Goal: Find specific page/section: Find specific page/section

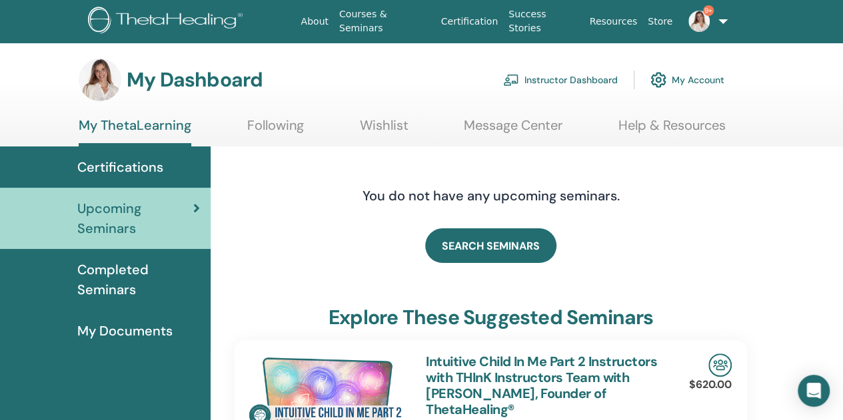
click at [549, 75] on link "Instructor Dashboard" at bounding box center [560, 79] width 115 height 29
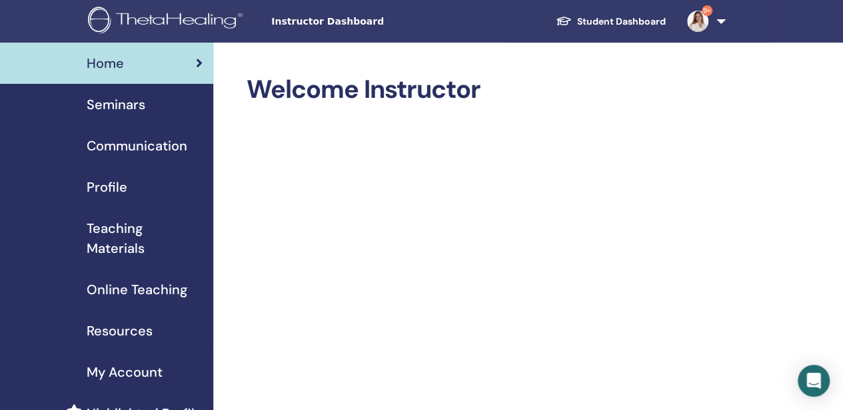
click at [110, 99] on span "Seminars" at bounding box center [116, 105] width 59 height 20
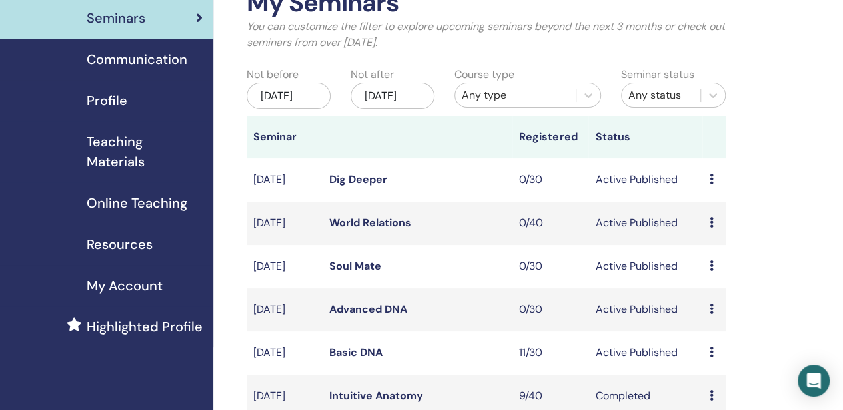
scroll to position [67, 0]
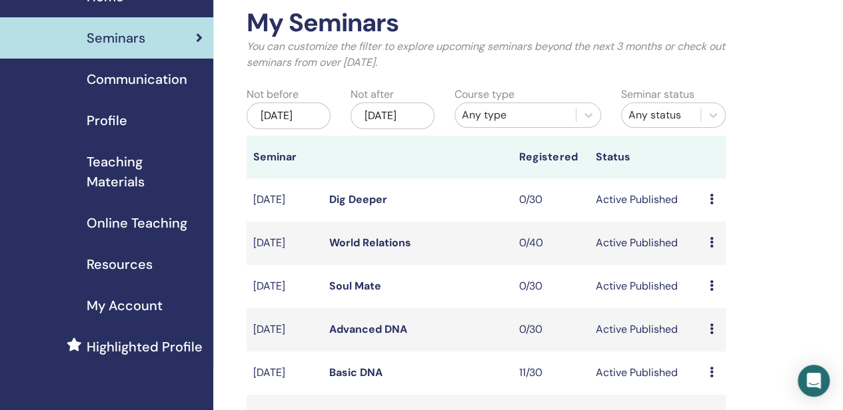
click at [289, 120] on div "Jun/04, 2025" at bounding box center [288, 116] width 84 height 27
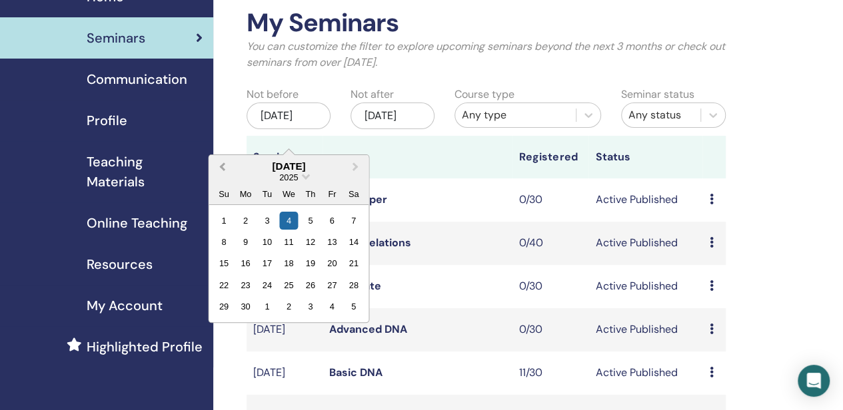
click at [222, 166] on span "Previous Month" at bounding box center [222, 166] width 0 height 14
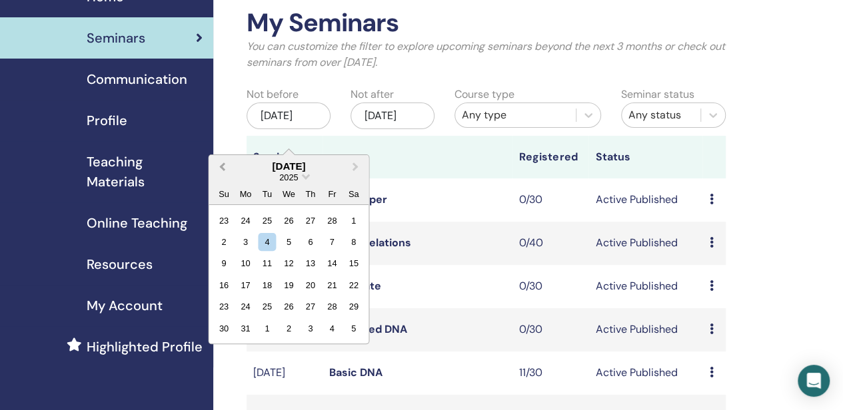
click at [222, 166] on span "Previous Month" at bounding box center [222, 166] width 0 height 14
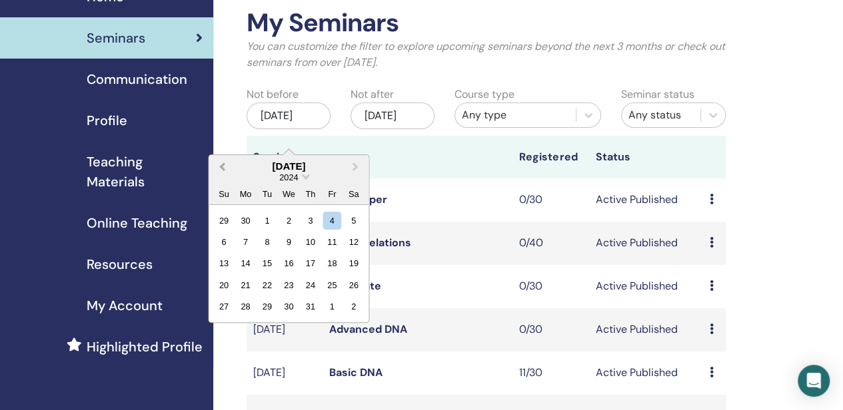
click at [222, 166] on span "Previous Month" at bounding box center [222, 166] width 0 height 14
click at [222, 167] on span "Previous Month" at bounding box center [222, 166] width 0 height 14
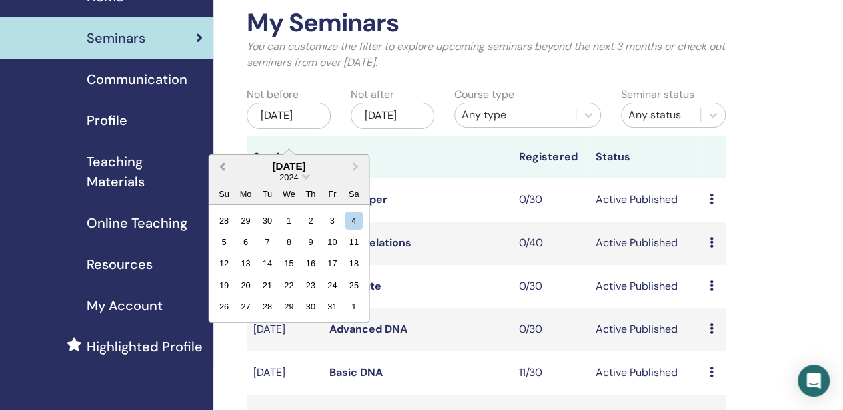
click at [222, 167] on span "Previous Month" at bounding box center [222, 166] width 0 height 14
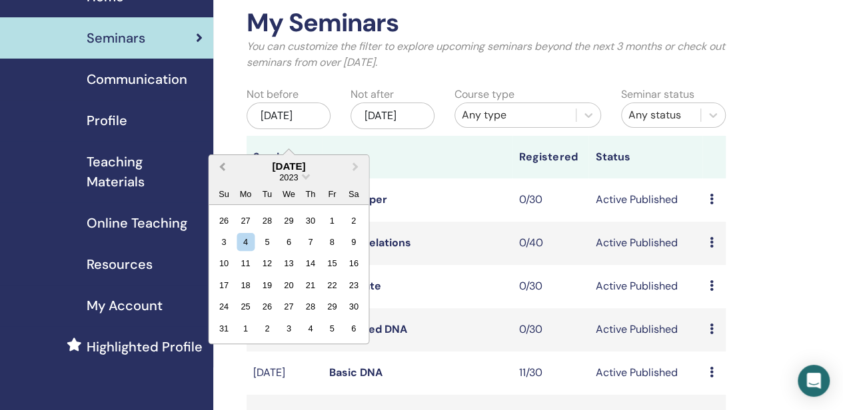
click at [222, 167] on span "Previous Month" at bounding box center [222, 166] width 0 height 14
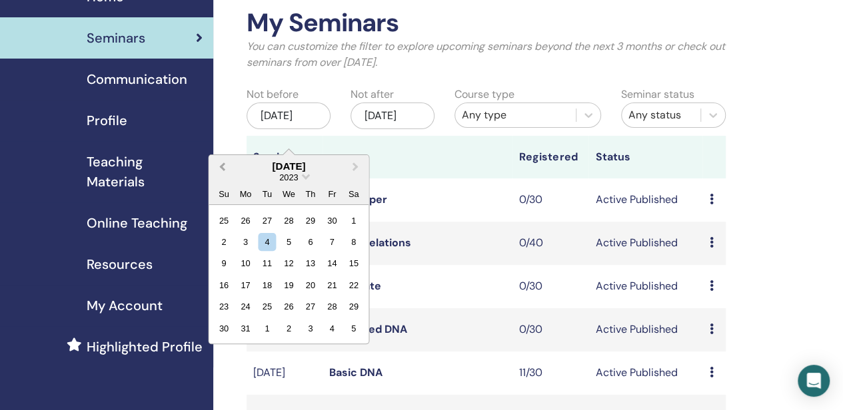
click at [222, 167] on span "Previous Month" at bounding box center [222, 166] width 0 height 14
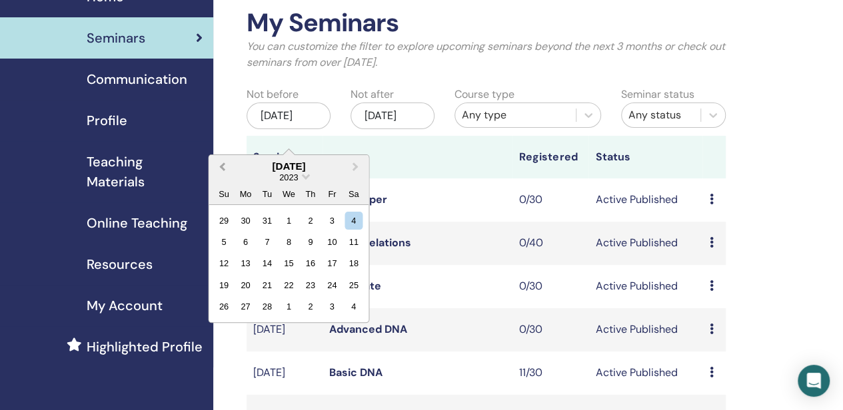
click at [222, 167] on span "Previous Month" at bounding box center [222, 166] width 0 height 14
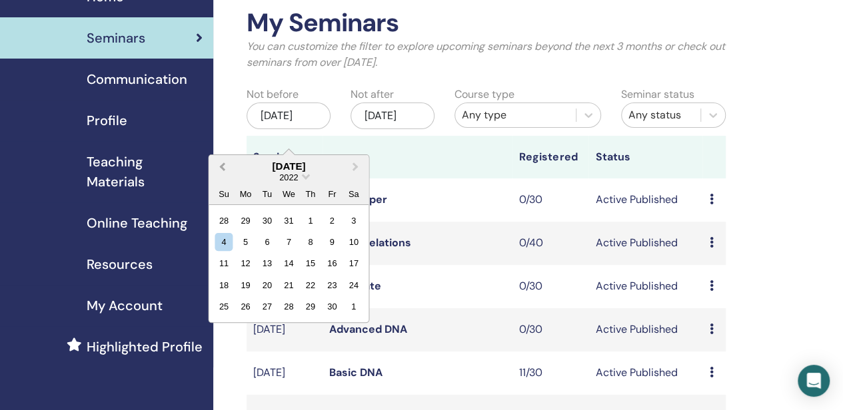
click at [222, 167] on span "Previous Month" at bounding box center [222, 166] width 0 height 14
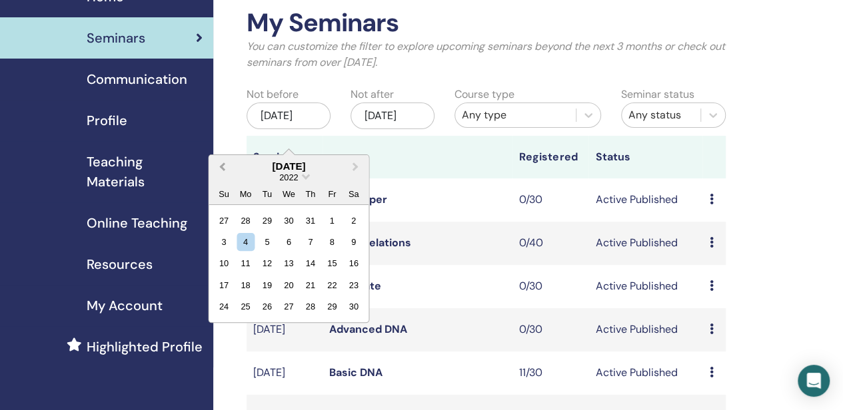
click at [222, 167] on span "Previous Month" at bounding box center [222, 166] width 0 height 14
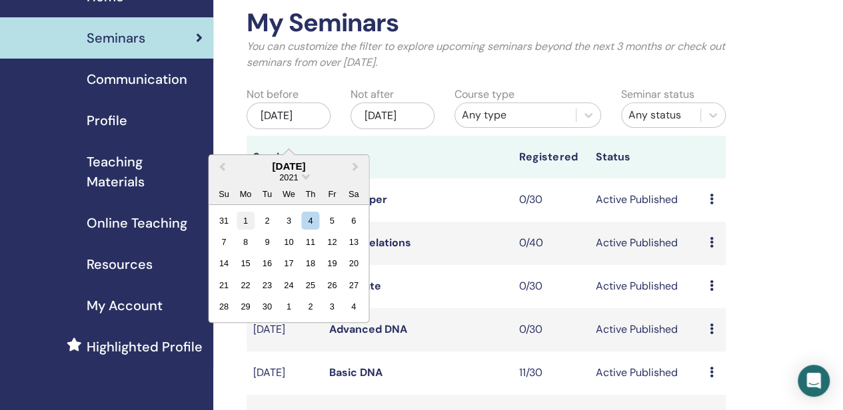
click at [250, 214] on div "1" at bounding box center [245, 220] width 18 height 18
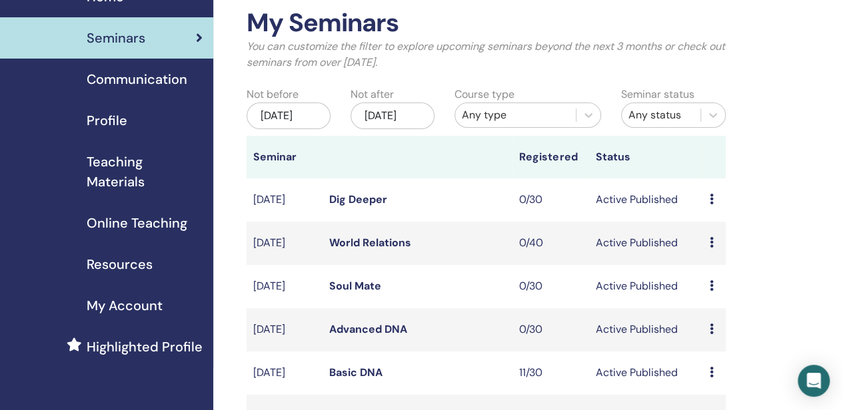
click at [407, 125] on div "Dec/04, 2025" at bounding box center [392, 116] width 84 height 27
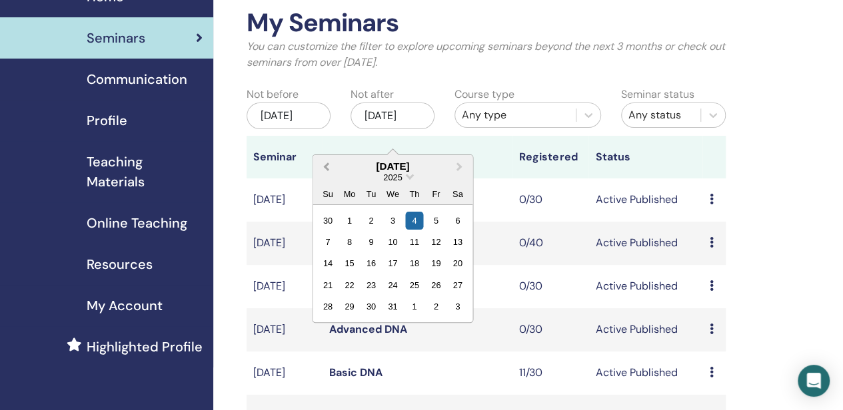
click at [326, 165] on span "Previous Month" at bounding box center [326, 166] width 0 height 14
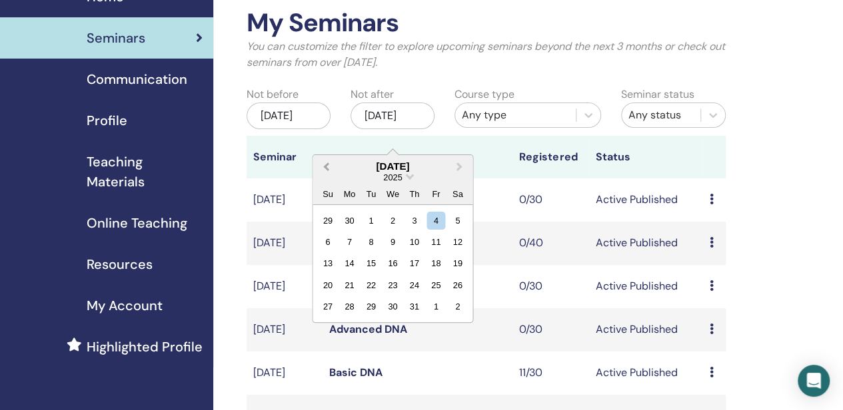
click at [326, 165] on span "Previous Month" at bounding box center [326, 166] width 0 height 14
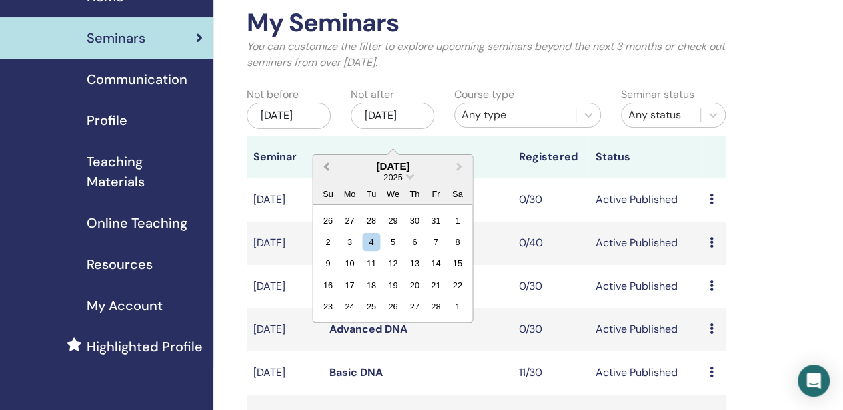
click at [326, 165] on span "Previous Month" at bounding box center [326, 166] width 0 height 14
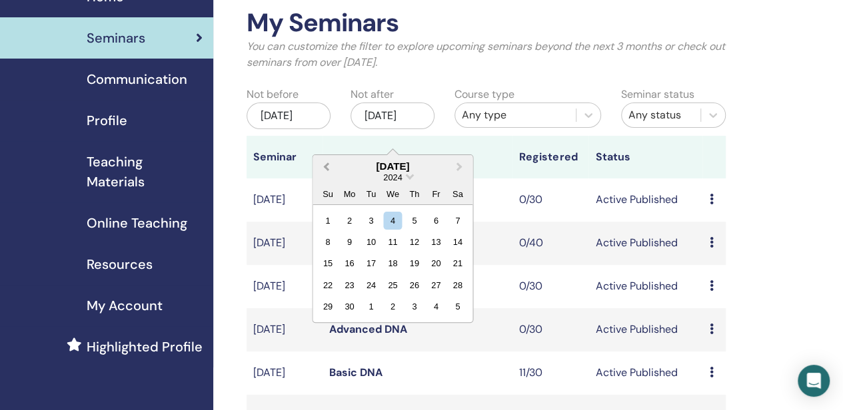
click at [326, 165] on span "Previous Month" at bounding box center [326, 166] width 0 height 14
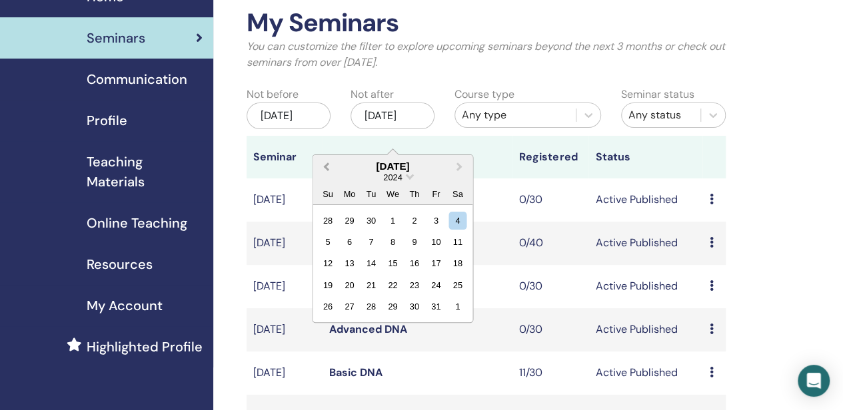
click at [326, 165] on span "Previous Month" at bounding box center [326, 166] width 0 height 14
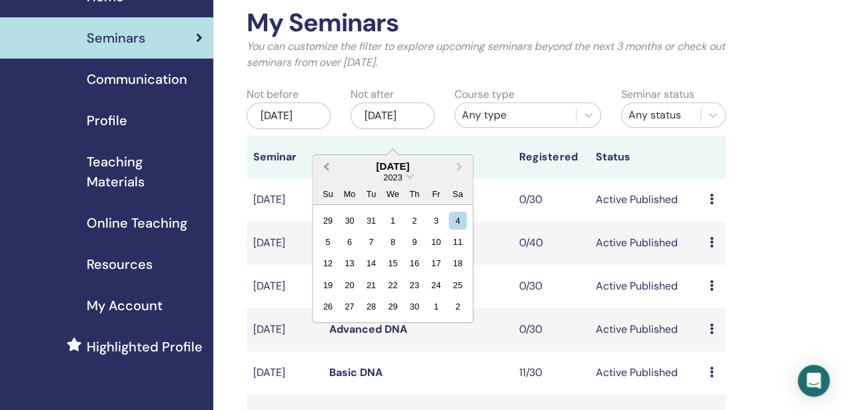
click at [326, 165] on span "Previous Month" at bounding box center [326, 166] width 0 height 14
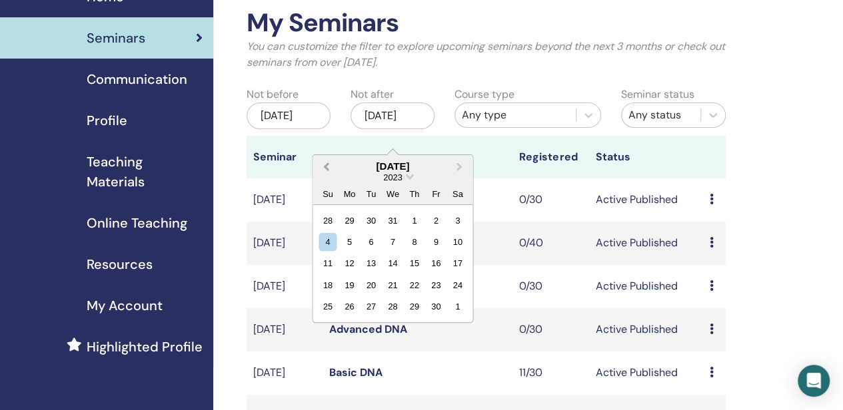
click at [326, 165] on span "Previous Month" at bounding box center [326, 166] width 0 height 14
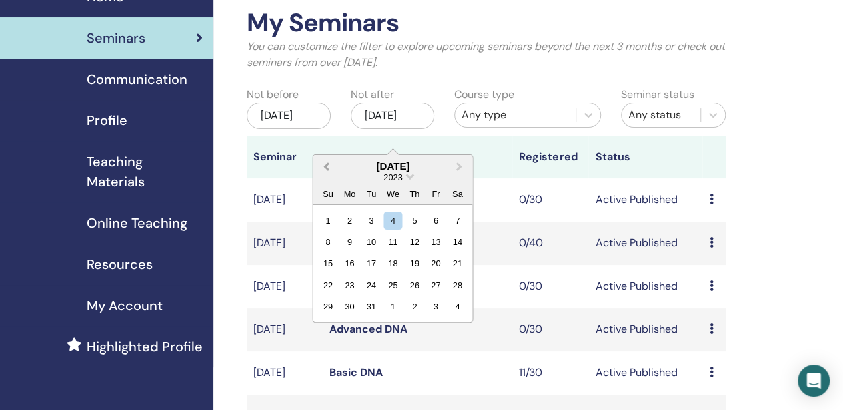
click at [326, 165] on span "Previous Month" at bounding box center [326, 166] width 0 height 14
click at [459, 165] on span "Next Month" at bounding box center [459, 166] width 0 height 14
click at [326, 223] on div "1" at bounding box center [327, 220] width 18 height 18
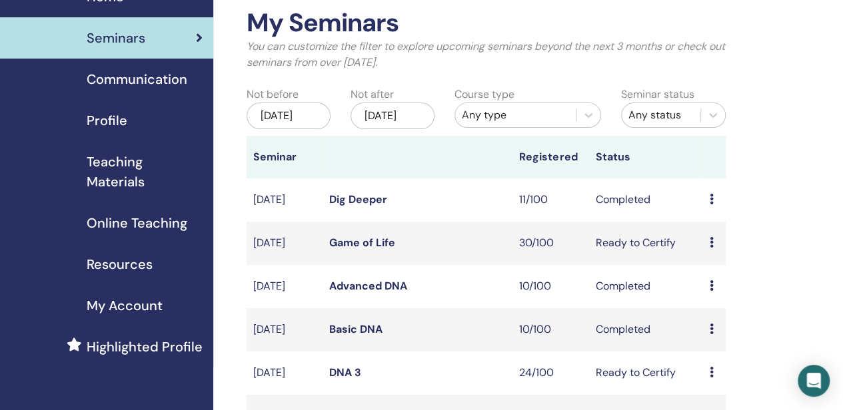
click at [570, 119] on div "Any type" at bounding box center [515, 115] width 121 height 21
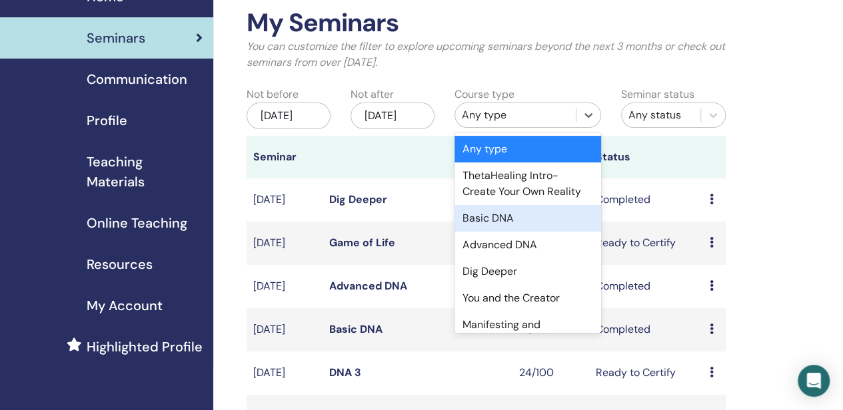
click at [483, 224] on div "Basic DNA" at bounding box center [527, 218] width 147 height 27
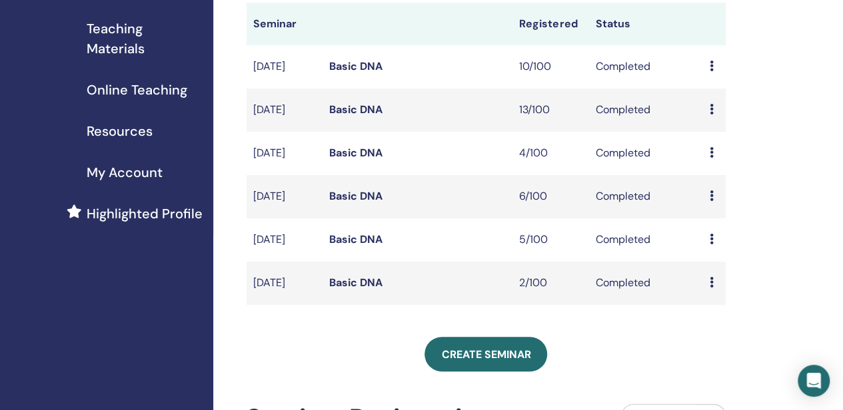
scroll to position [133, 0]
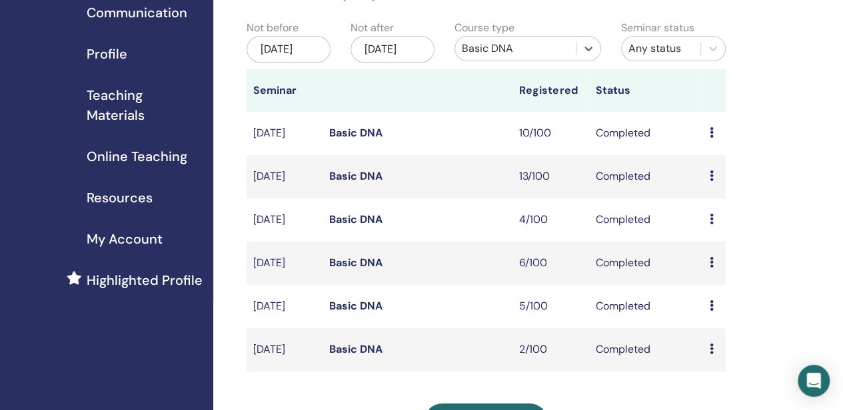
click at [293, 49] on div "Nov/01, 2021" at bounding box center [288, 49] width 84 height 27
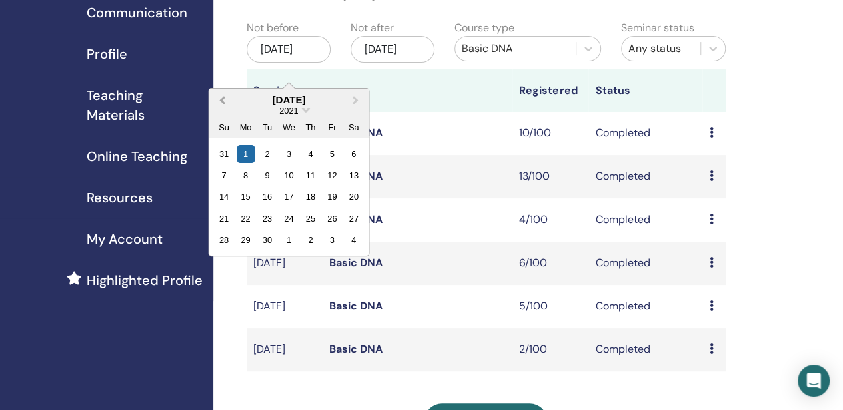
click at [218, 99] on button "Previous Month" at bounding box center [220, 100] width 21 height 21
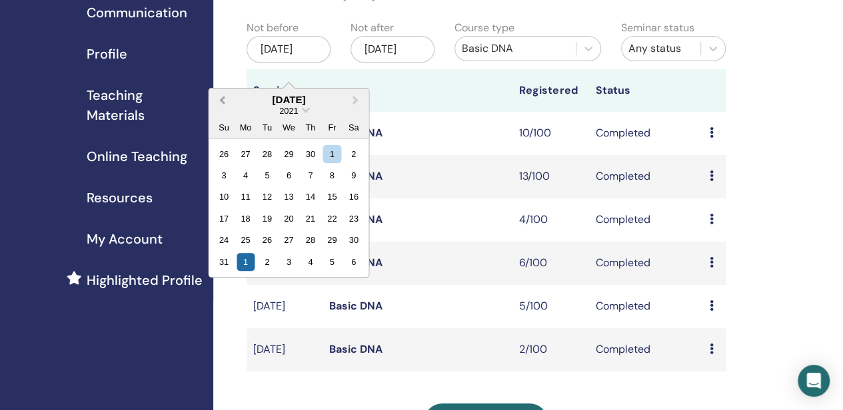
click at [218, 99] on button "Previous Month" at bounding box center [220, 100] width 21 height 21
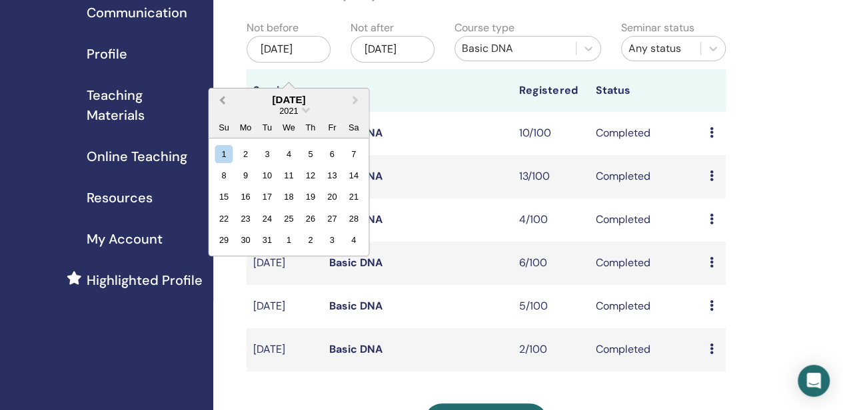
click at [218, 99] on button "Previous Month" at bounding box center [220, 100] width 21 height 21
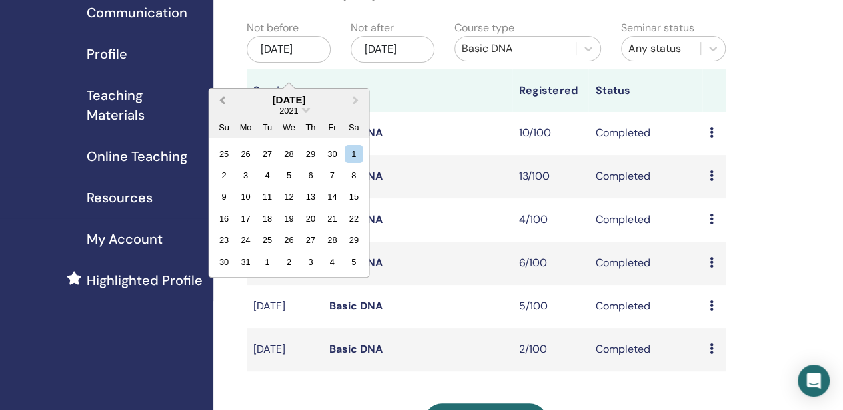
click at [218, 99] on button "Previous Month" at bounding box center [220, 100] width 21 height 21
click at [218, 100] on button "Previous Month" at bounding box center [220, 100] width 21 height 21
click at [218, 102] on button "Previous Month" at bounding box center [220, 100] width 21 height 21
click at [327, 157] on div "1" at bounding box center [332, 154] width 18 height 18
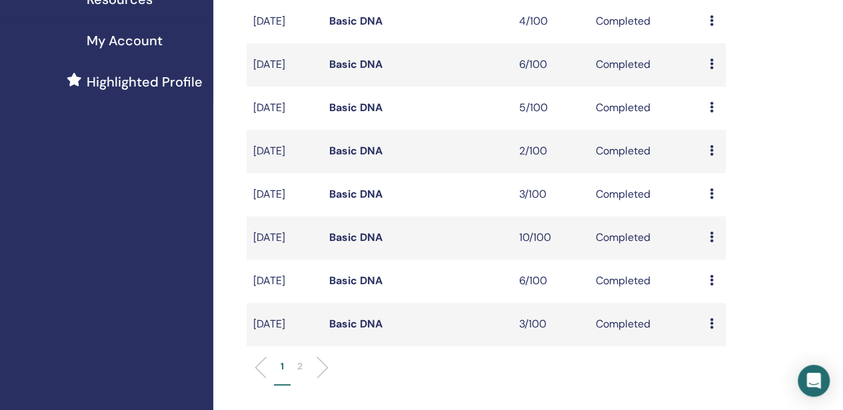
scroll to position [333, 0]
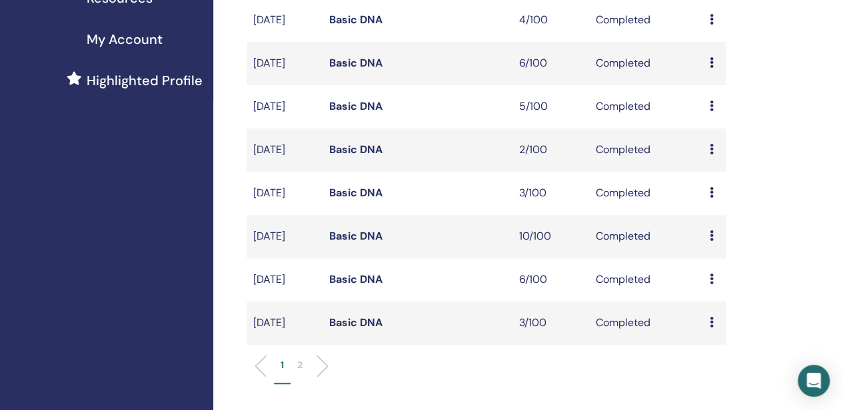
click at [349, 330] on link "Basic DNA" at bounding box center [355, 323] width 53 height 14
